Goal: Information Seeking & Learning: Check status

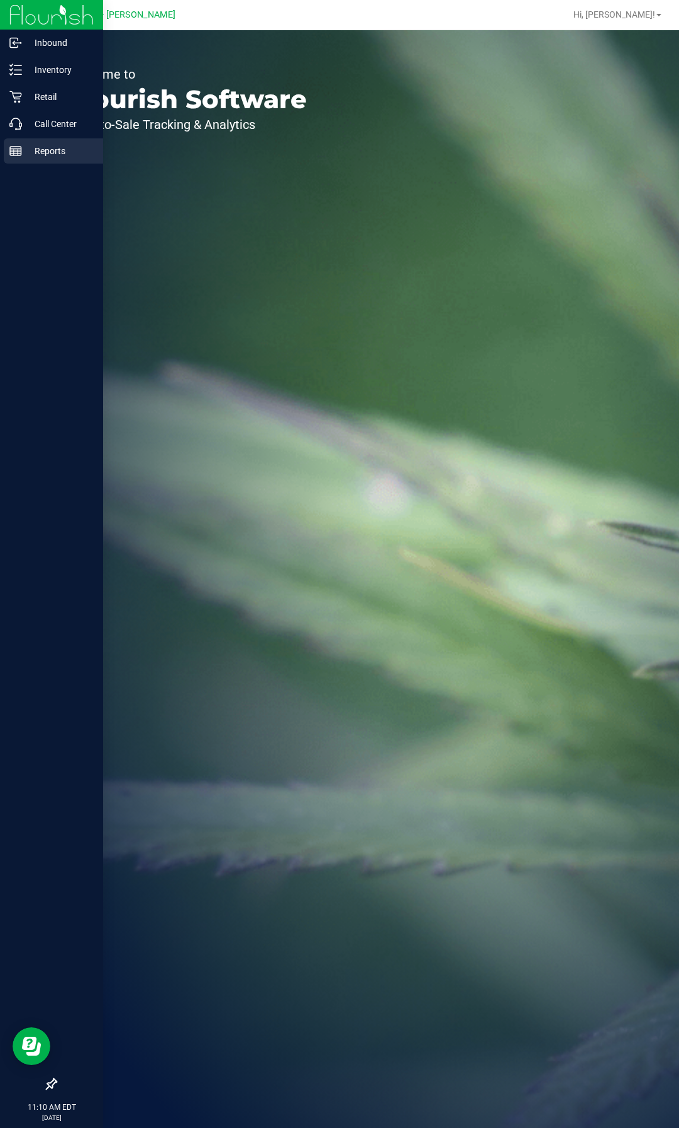
click at [45, 151] on p "Reports" at bounding box center [59, 150] width 75 height 15
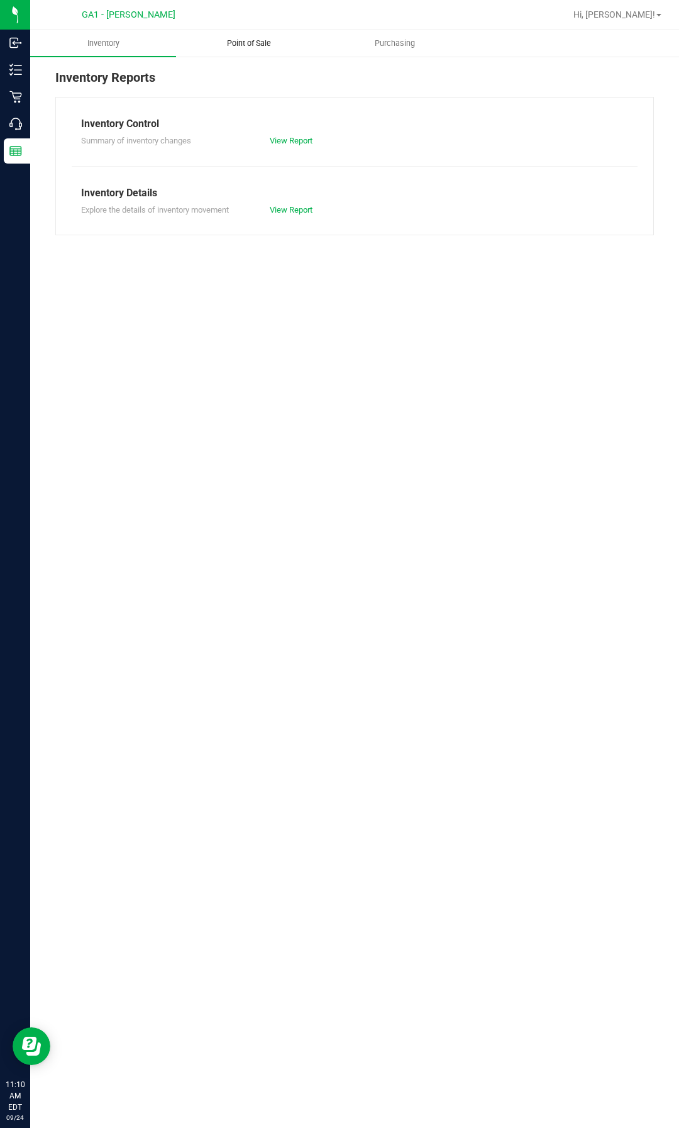
click at [265, 41] on span "Point of Sale" at bounding box center [249, 43] width 78 height 11
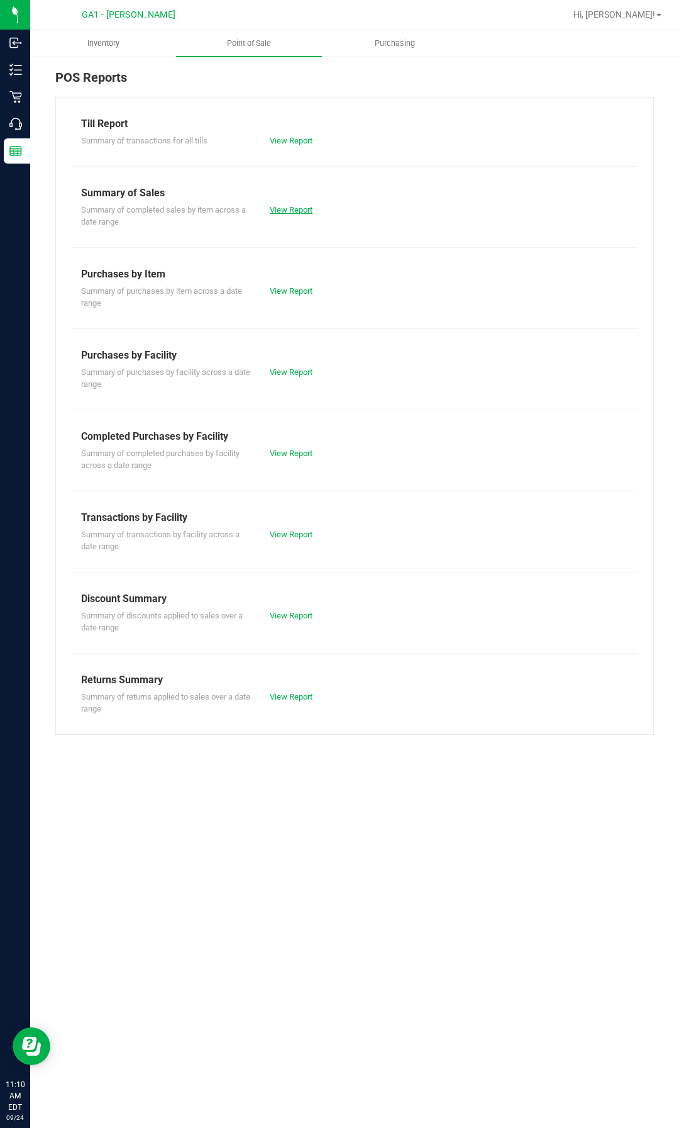
click at [301, 212] on link "View Report" at bounding box center [291, 209] width 43 height 9
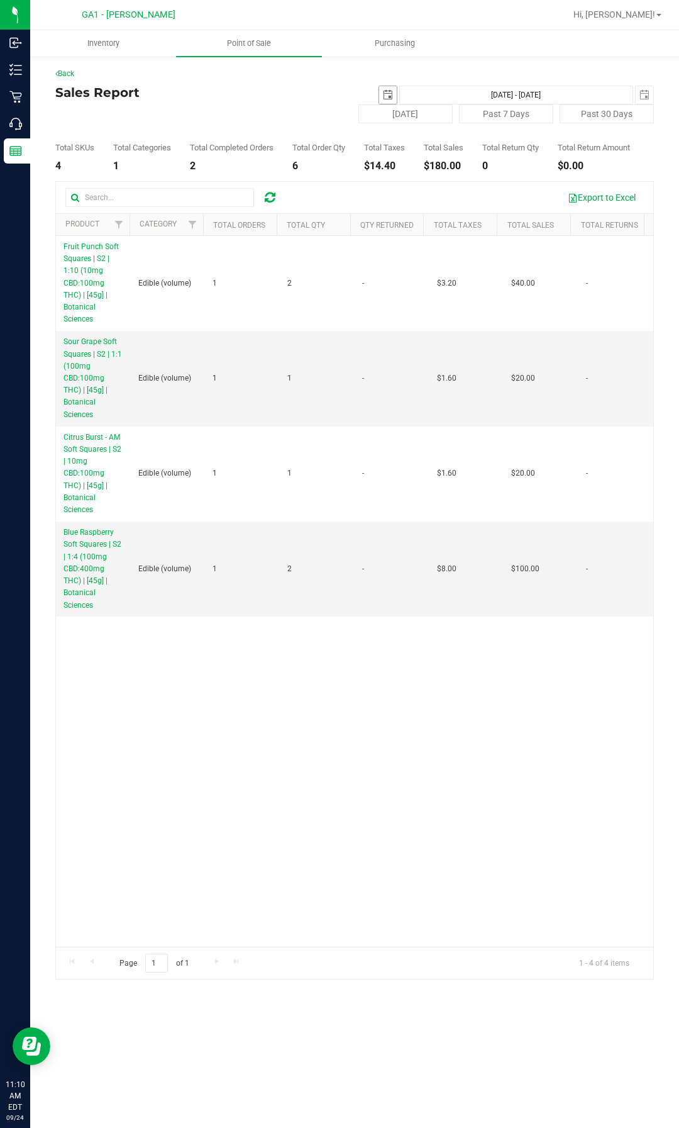
click at [389, 91] on span "select" at bounding box center [388, 95] width 10 height 10
click at [403, 164] on link "1" at bounding box center [409, 165] width 18 height 20
type input "[DATE]"
type input "[DATE] - [DATE]"
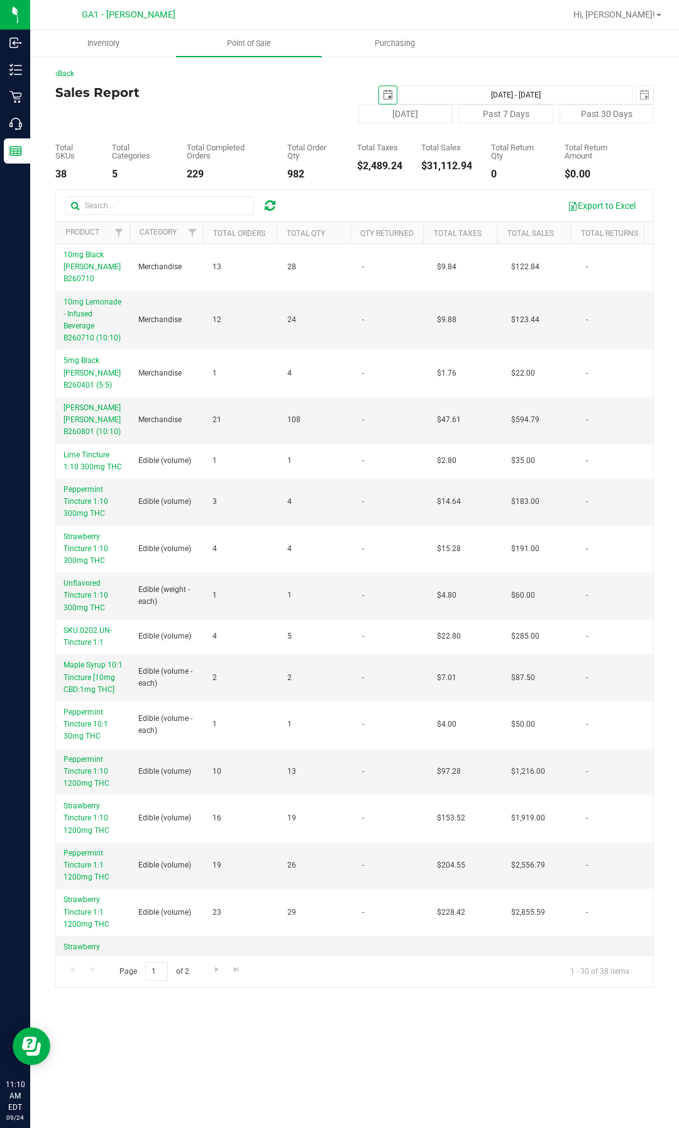
click at [382, 92] on span "select" at bounding box center [388, 95] width 18 height 18
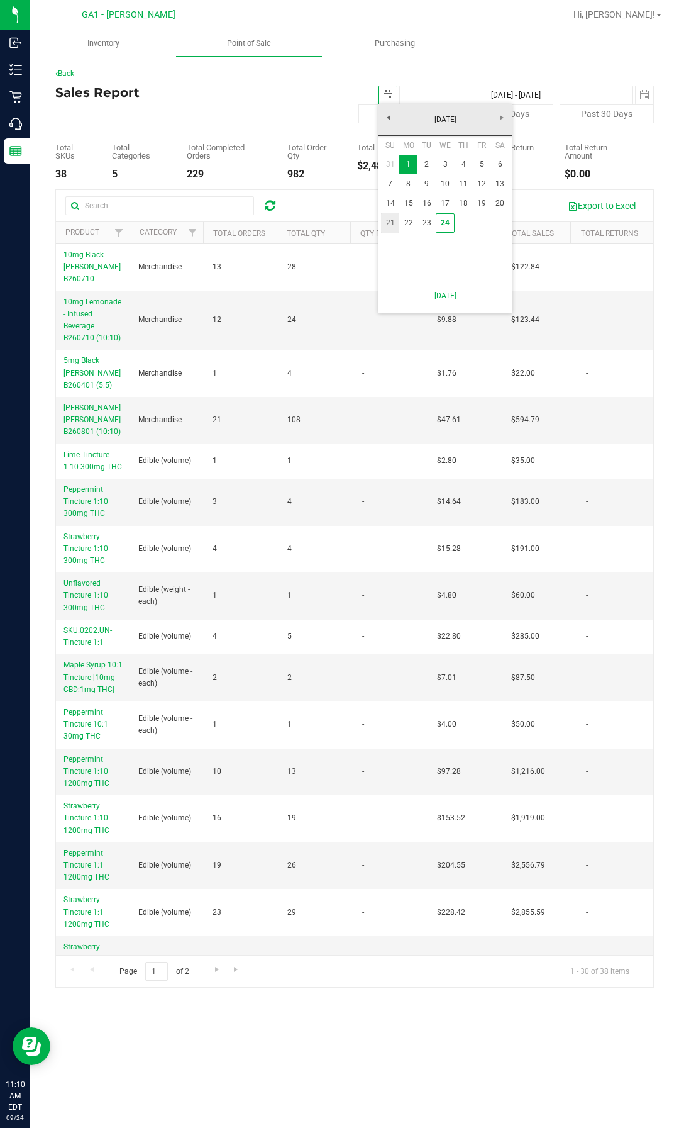
click at [393, 222] on link "21" at bounding box center [390, 223] width 18 height 20
type input "[DATE]"
type input "[DATE] - [DATE]"
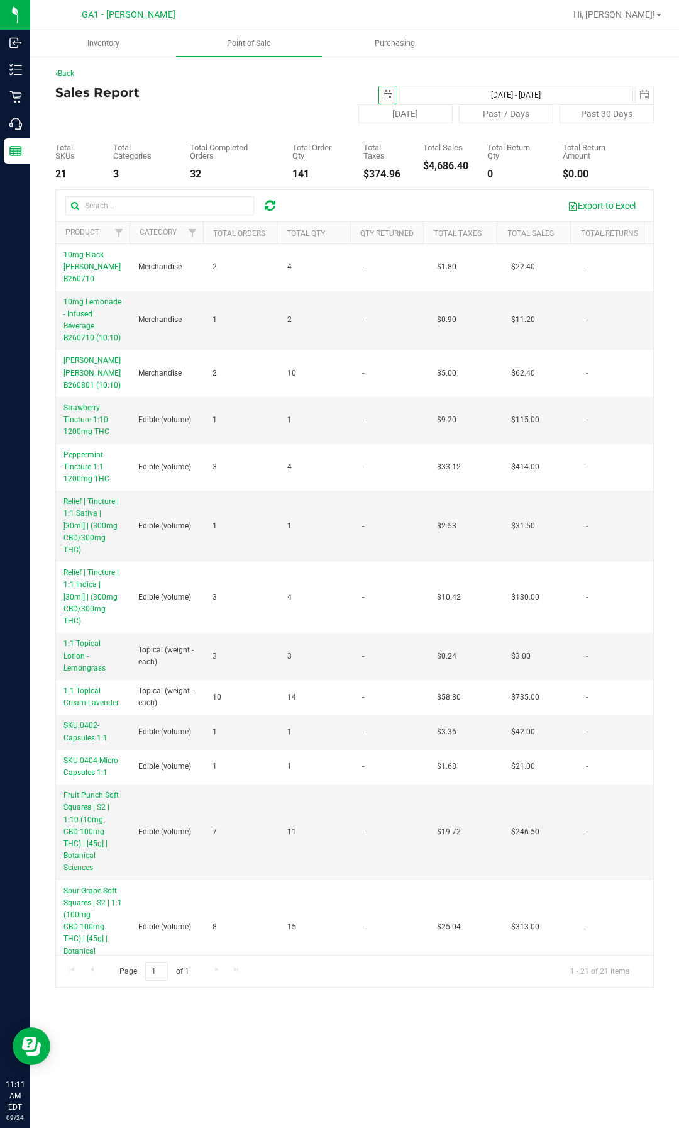
click at [390, 96] on span "select" at bounding box center [388, 95] width 10 height 10
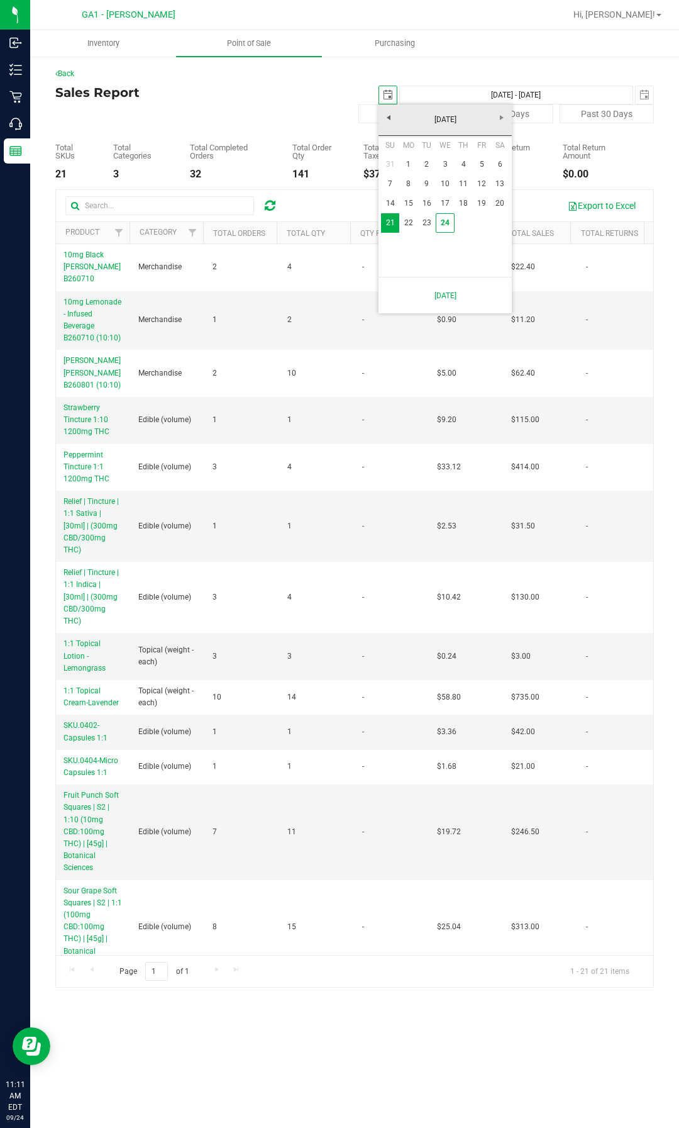
click at [390, 96] on span "select" at bounding box center [388, 95] width 10 height 10
